Goal: Complete application form

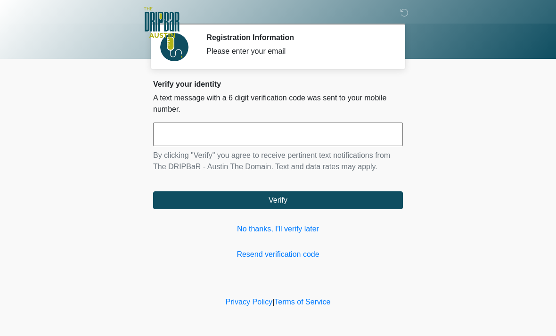
click at [293, 228] on link "No thanks, I'll verify later" at bounding box center [278, 229] width 250 height 11
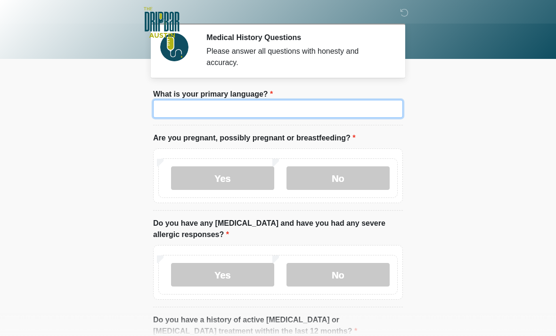
click at [242, 108] on input "What is your primary language?" at bounding box center [278, 109] width 250 height 18
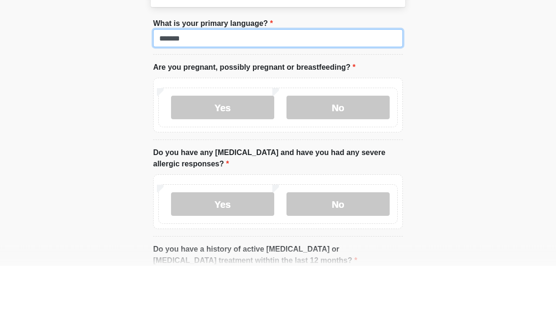
type input "*******"
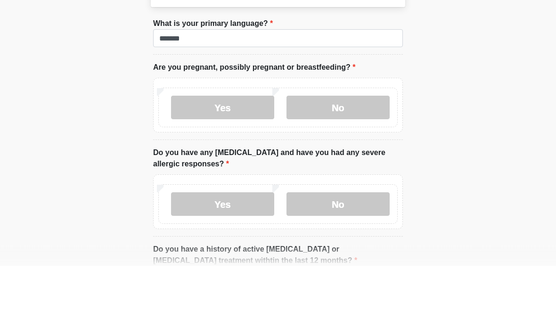
click at [350, 166] on label "No" at bounding box center [338, 178] width 103 height 24
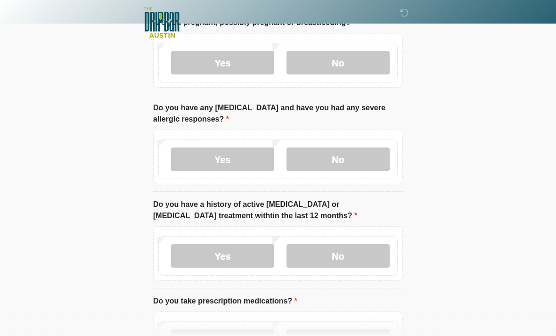
scroll to position [118, 0]
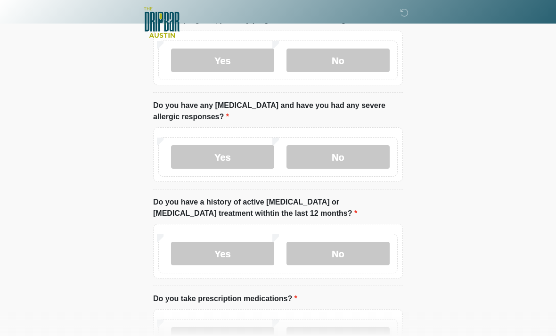
click at [349, 156] on label "No" at bounding box center [338, 157] width 103 height 24
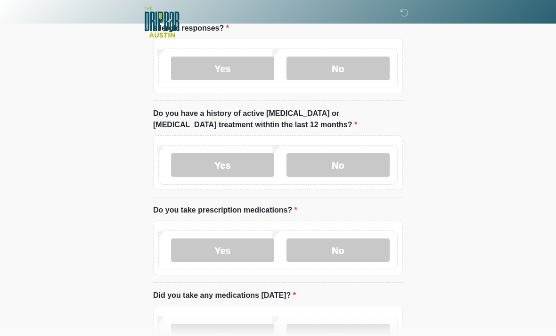
scroll to position [205, 0]
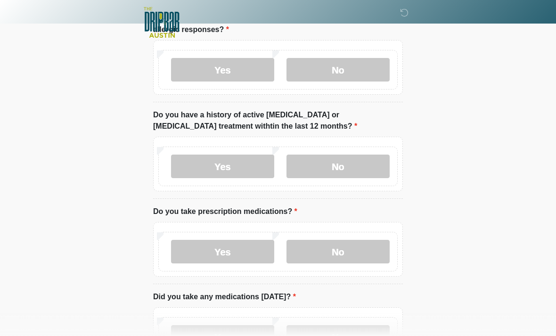
click at [351, 155] on label "No" at bounding box center [338, 167] width 103 height 24
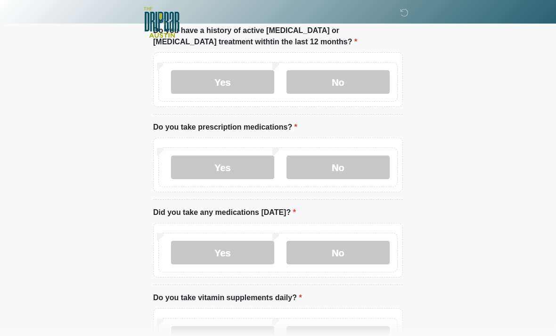
scroll to position [290, 0]
click at [238, 165] on label "Yes" at bounding box center [222, 167] width 103 height 24
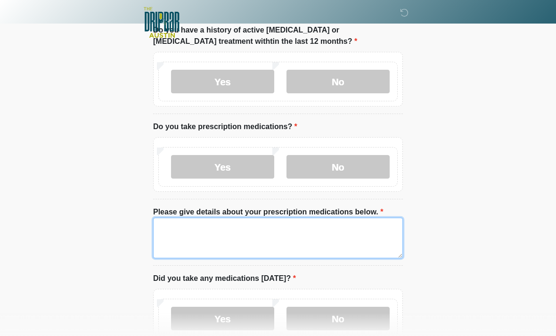
click at [191, 226] on textarea "Please give details about your prescription medications below." at bounding box center [278, 238] width 250 height 41
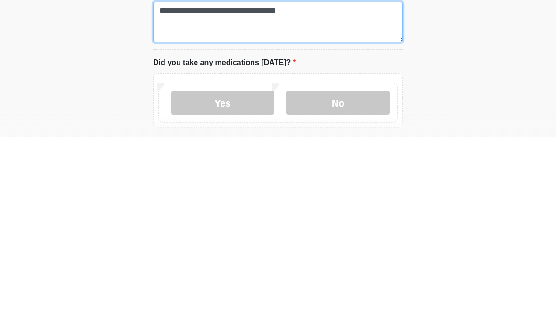
scroll to position [320, 0]
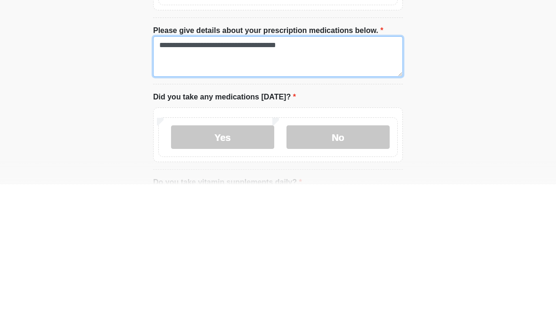
type textarea "**********"
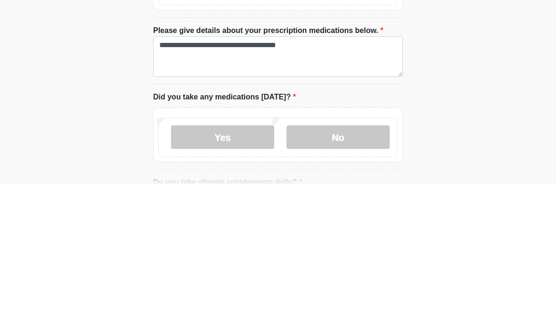
click at [245, 277] on label "Yes" at bounding box center [222, 289] width 103 height 24
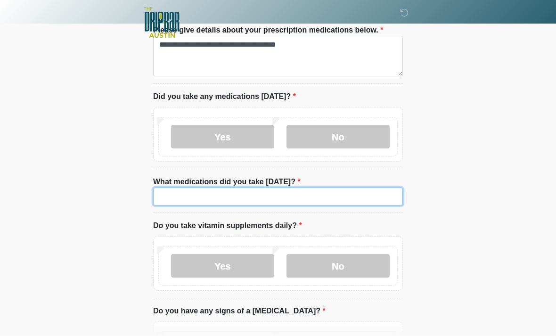
click at [215, 194] on input "What medications did you take [DATE]?" at bounding box center [278, 197] width 250 height 18
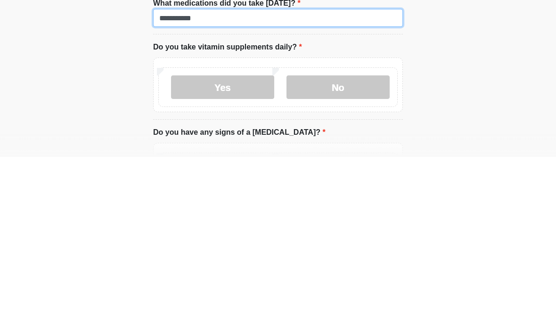
type input "**********"
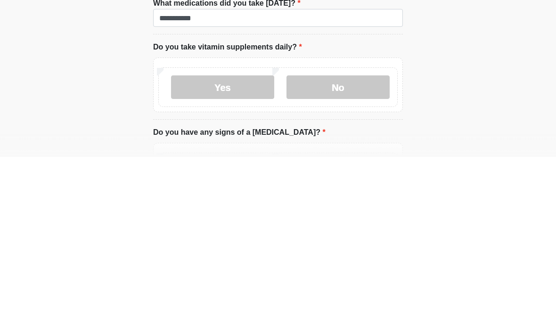
click at [349, 255] on label "No" at bounding box center [338, 267] width 103 height 24
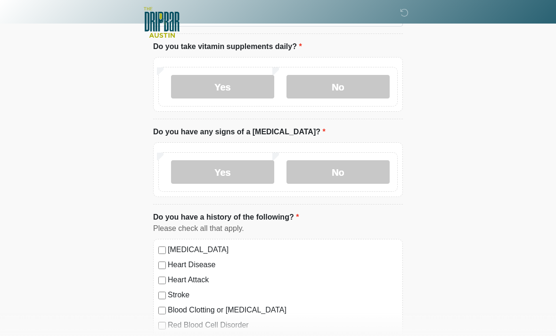
click at [339, 170] on label "No" at bounding box center [338, 172] width 103 height 24
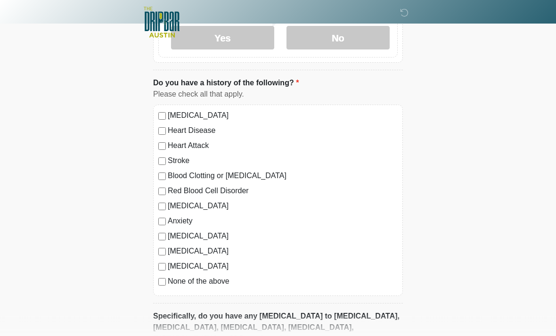
scroll to position [786, 0]
click at [178, 204] on label "[MEDICAL_DATA]" at bounding box center [283, 205] width 230 height 11
click at [176, 216] on label "Anxiety" at bounding box center [283, 221] width 230 height 11
click at [175, 231] on label "[MEDICAL_DATA]" at bounding box center [283, 236] width 230 height 11
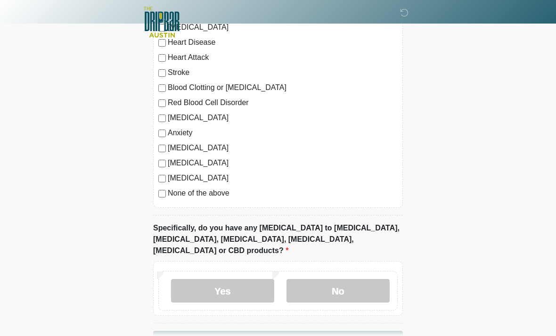
scroll to position [893, 0]
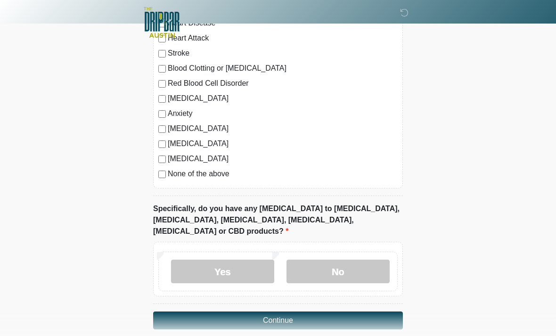
click at [338, 260] on label "No" at bounding box center [338, 272] width 103 height 24
click at [309, 312] on button "Continue" at bounding box center [278, 321] width 250 height 18
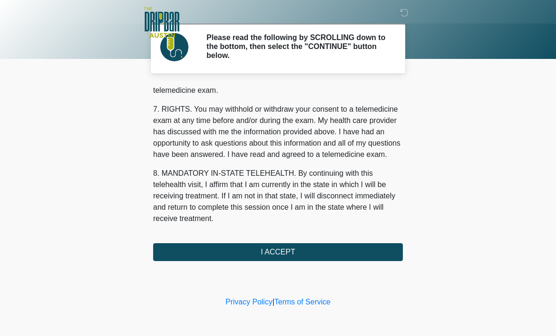
scroll to position [411, 0]
click at [293, 249] on button "I ACCEPT" at bounding box center [278, 252] width 250 height 18
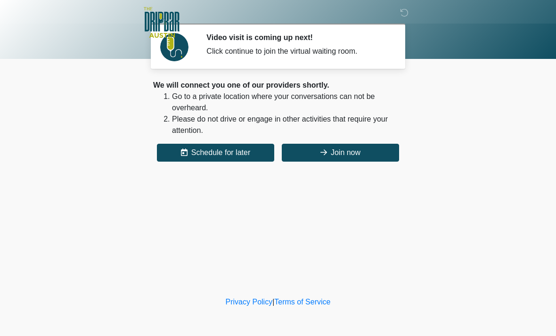
click at [340, 151] on button "Join now" at bounding box center [340, 153] width 117 height 18
